Goal: Task Accomplishment & Management: Use online tool/utility

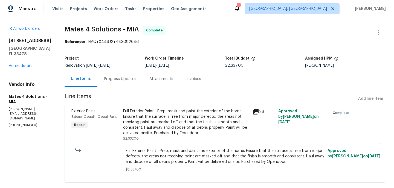
click at [39, 40] on h2 "[STREET_ADDRESS]" at bounding box center [30, 40] width 43 height 5
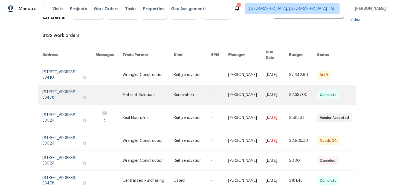
scroll to position [57, 0]
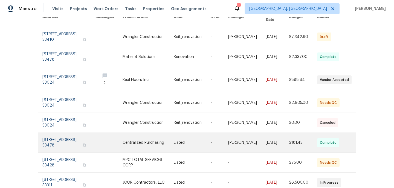
click at [72, 136] on link at bounding box center [68, 143] width 53 height 20
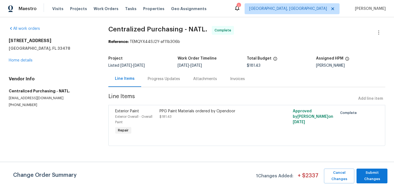
click at [40, 42] on h2 "[STREET_ADDRESS]" at bounding box center [52, 40] width 86 height 5
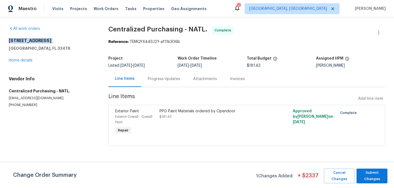
click at [40, 42] on h2 "[STREET_ADDRESS]" at bounding box center [52, 40] width 86 height 5
click at [369, 176] on span "Submit Changes" at bounding box center [371, 176] width 25 height 13
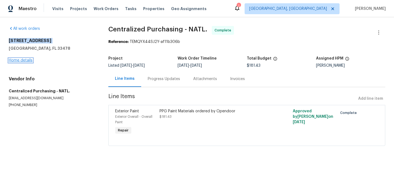
click at [24, 62] on link "Home details" at bounding box center [21, 61] width 24 height 4
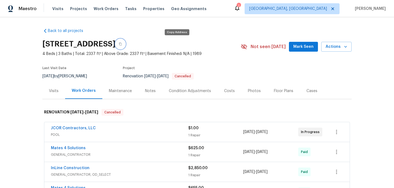
click at [125, 46] on button "button" at bounding box center [120, 44] width 10 height 10
